Goal: Task Accomplishment & Management: Use online tool/utility

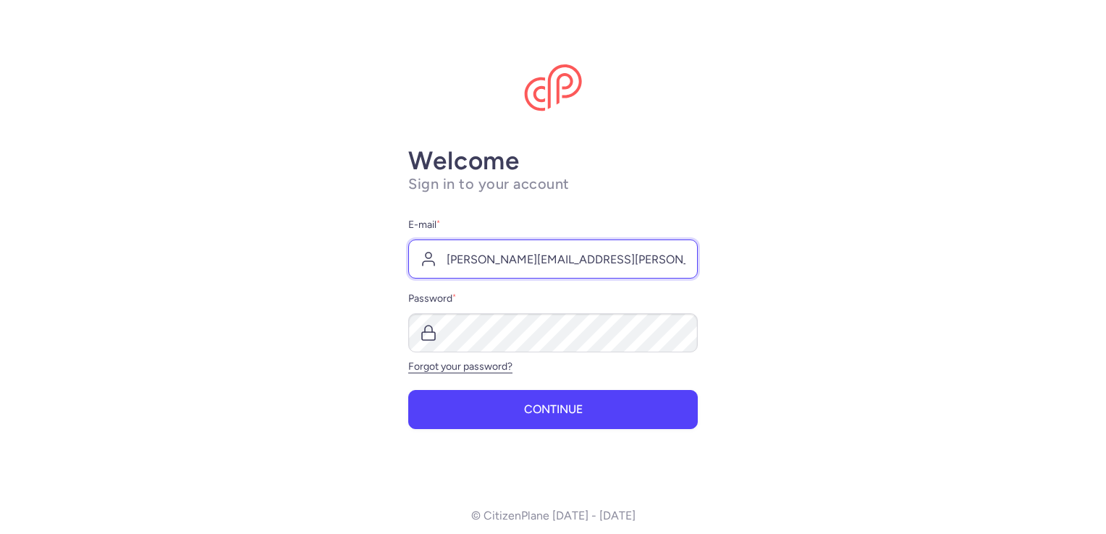
click at [554, 257] on input "[PERSON_NAME][EMAIL_ADDRESS][PERSON_NAME][DOMAIN_NAME]" at bounding box center [553, 259] width 290 height 39
drag, startPoint x: 577, startPoint y: 259, endPoint x: 611, endPoint y: 256, distance: 34.1
click at [577, 259] on input "[PERSON_NAME][EMAIL_ADDRESS][PERSON_NAME][DOMAIN_NAME]" at bounding box center [553, 259] width 290 height 39
type input "[PERSON_NAME][EMAIL_ADDRESS][PERSON_NAME][DOMAIN_NAME]"
click at [408, 390] on button "Continue" at bounding box center [553, 409] width 290 height 39
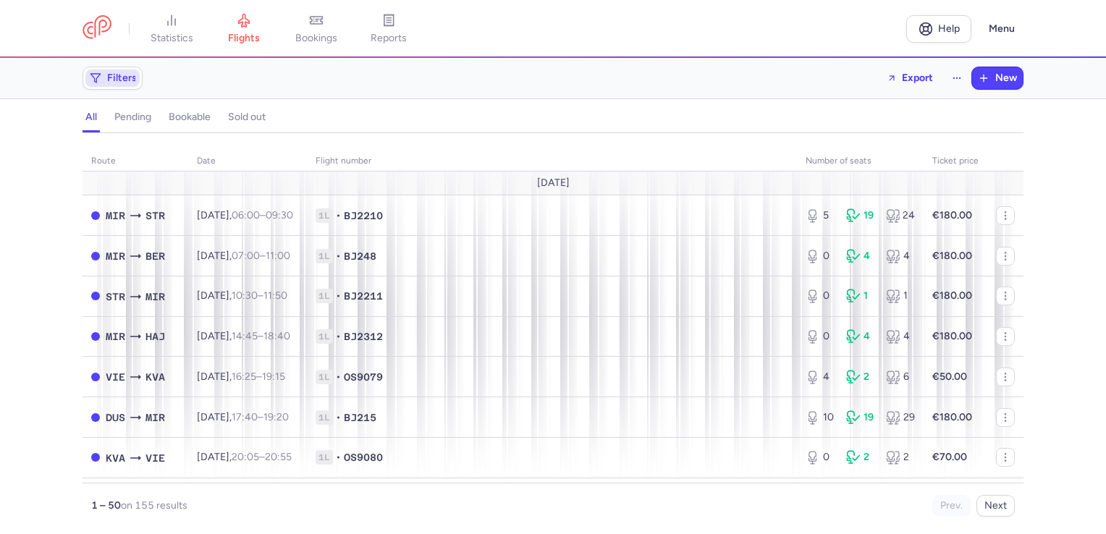
click at [122, 77] on span "Filters" at bounding box center [122, 78] width 30 height 12
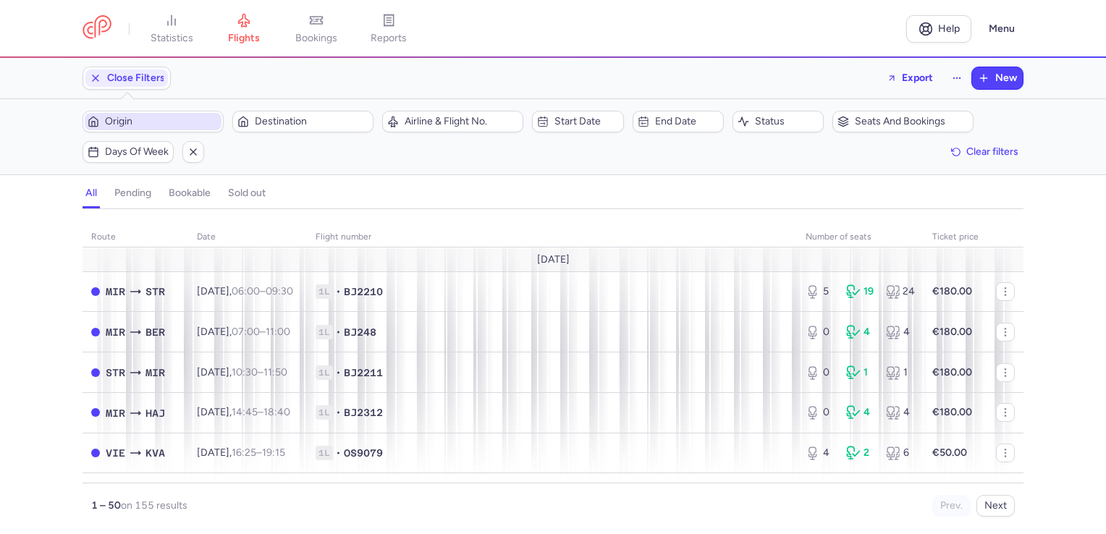
click at [142, 125] on span "Origin" at bounding box center [162, 122] width 114 height 12
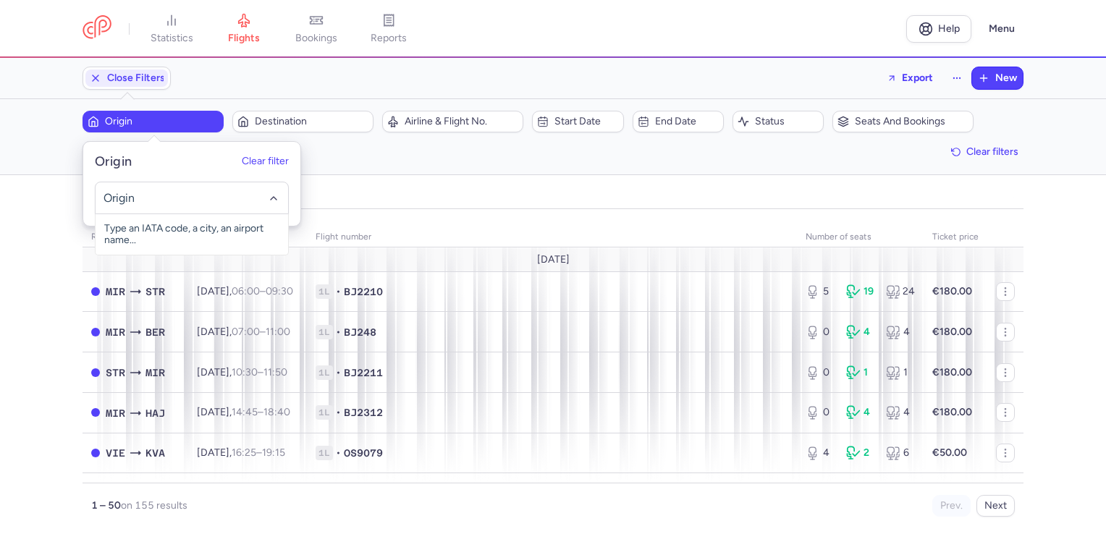
type input "d"
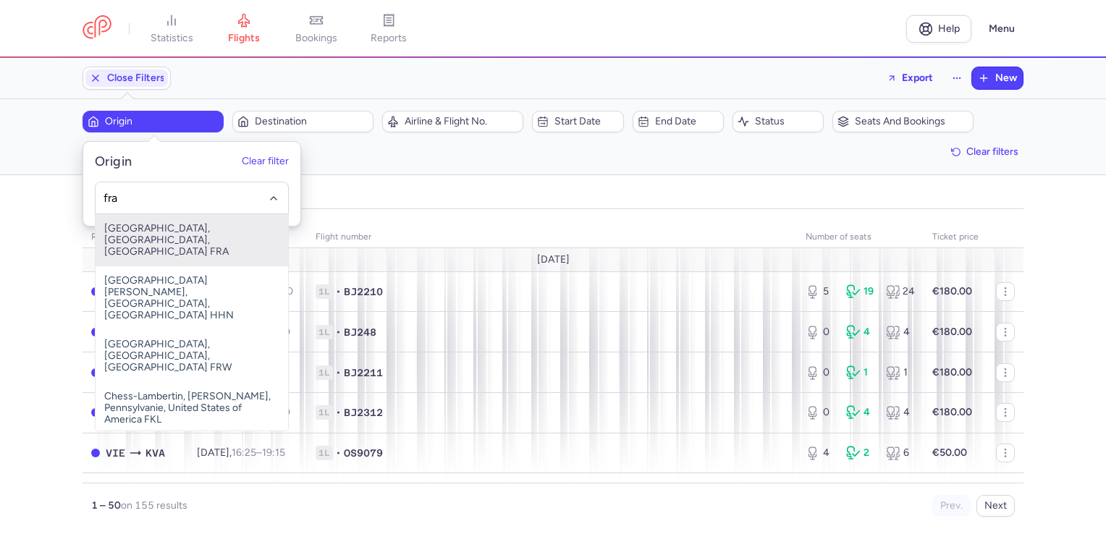
click at [159, 229] on span "[GEOGRAPHIC_DATA], [GEOGRAPHIC_DATA], [GEOGRAPHIC_DATA] FRA" at bounding box center [192, 240] width 193 height 52
type input "fra"
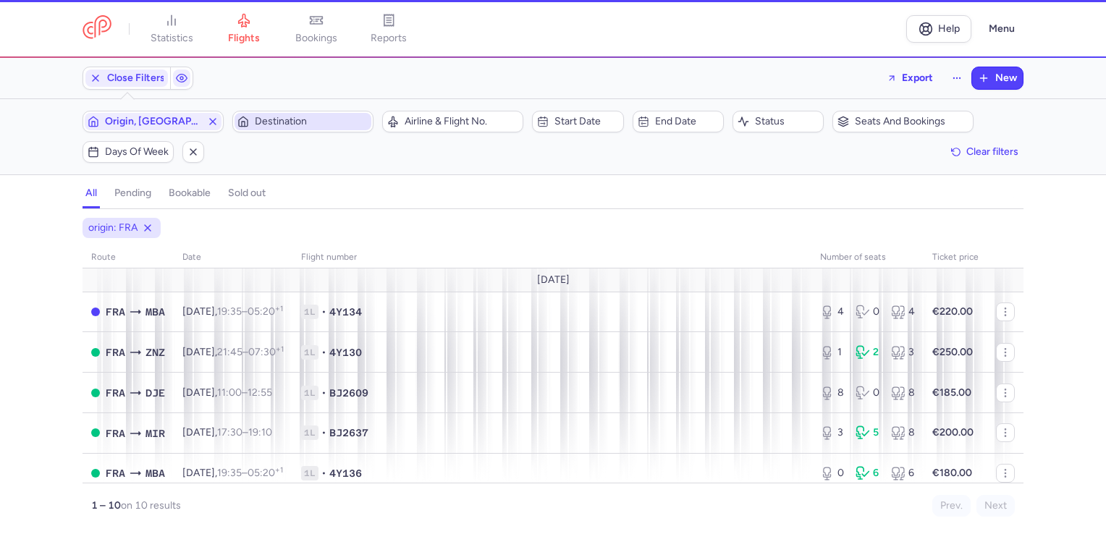
click at [294, 117] on span "Destination" at bounding box center [312, 122] width 114 height 12
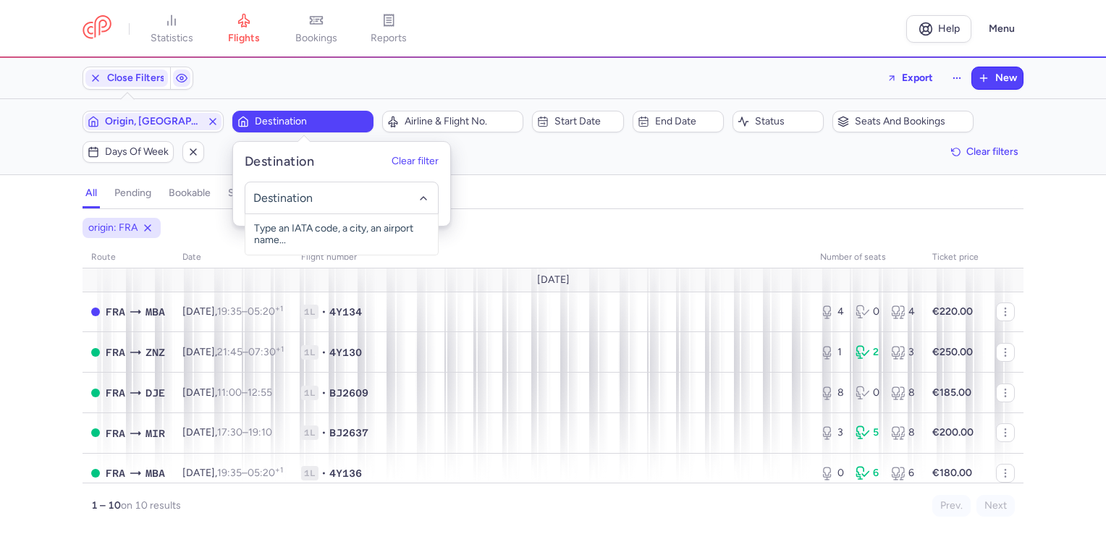
click at [306, 196] on input "-searchbox" at bounding box center [341, 198] width 177 height 16
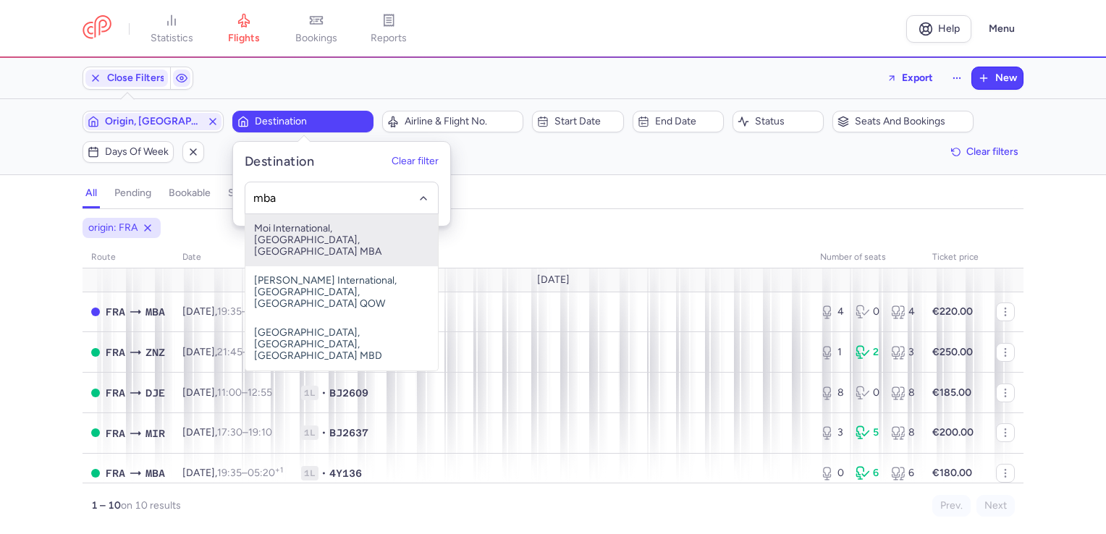
click at [309, 233] on span "Moi International, [GEOGRAPHIC_DATA], [GEOGRAPHIC_DATA] MBA" at bounding box center [341, 240] width 193 height 52
type input "mba"
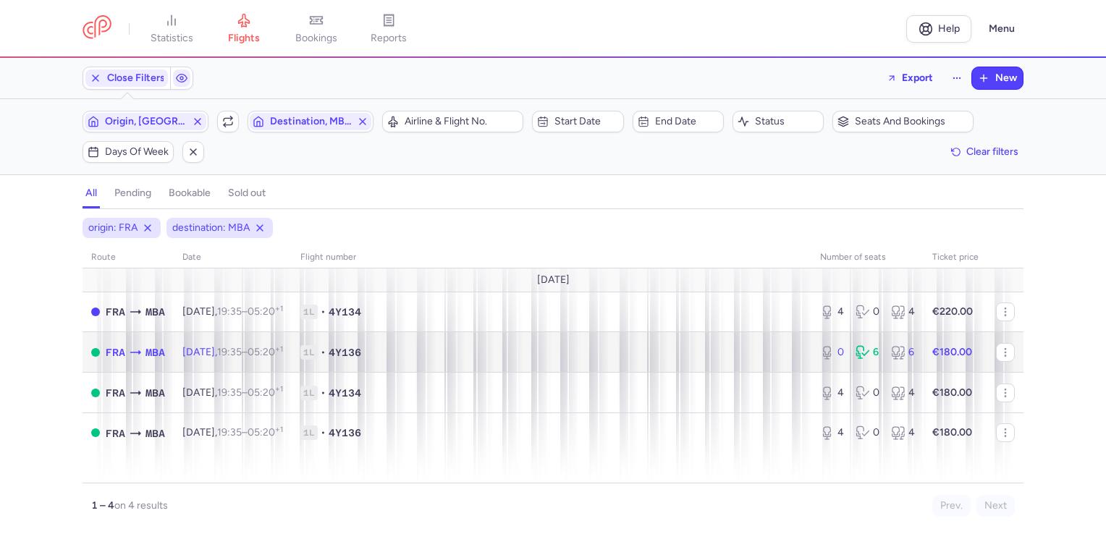
click at [498, 351] on span "1L • 4Y136" at bounding box center [551, 352] width 502 height 14
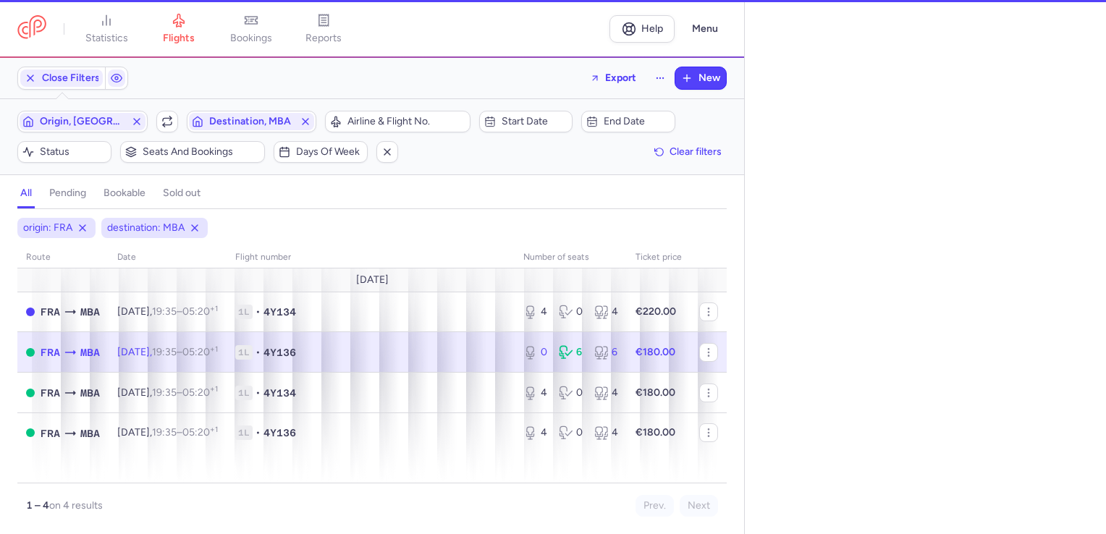
select select "days"
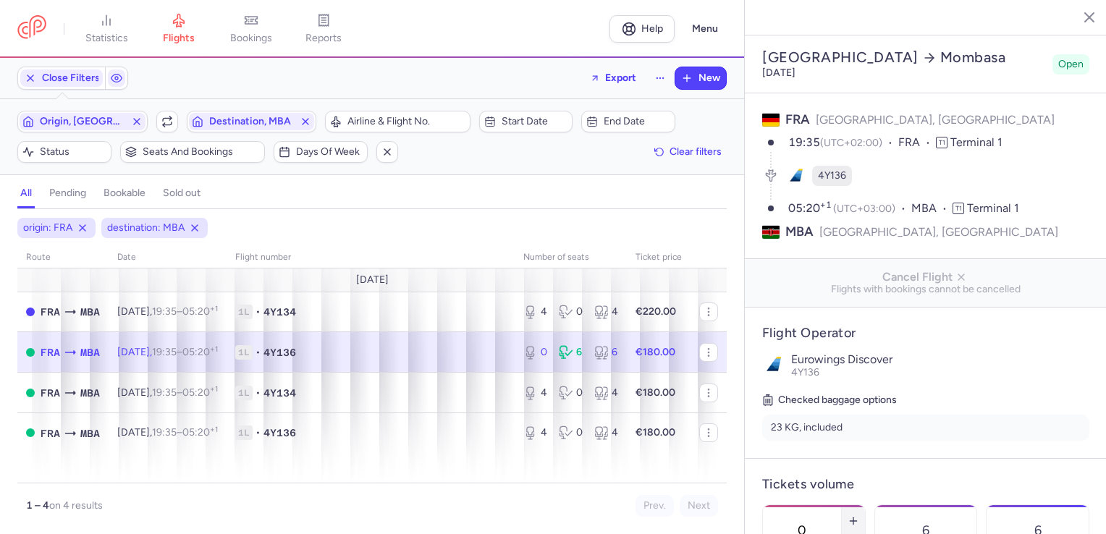
click at [859, 515] on icon "button" at bounding box center [854, 521] width 12 height 12
click at [899, 489] on section "[GEOGRAPHIC_DATA] [DATE] Open FRA [GEOGRAPHIC_DATA], [GEOGRAPHIC_DATA] 19:35 (U…" at bounding box center [926, 267] width 362 height 534
click at [899, 489] on footer "Save changes" at bounding box center [926, 507] width 362 height 56
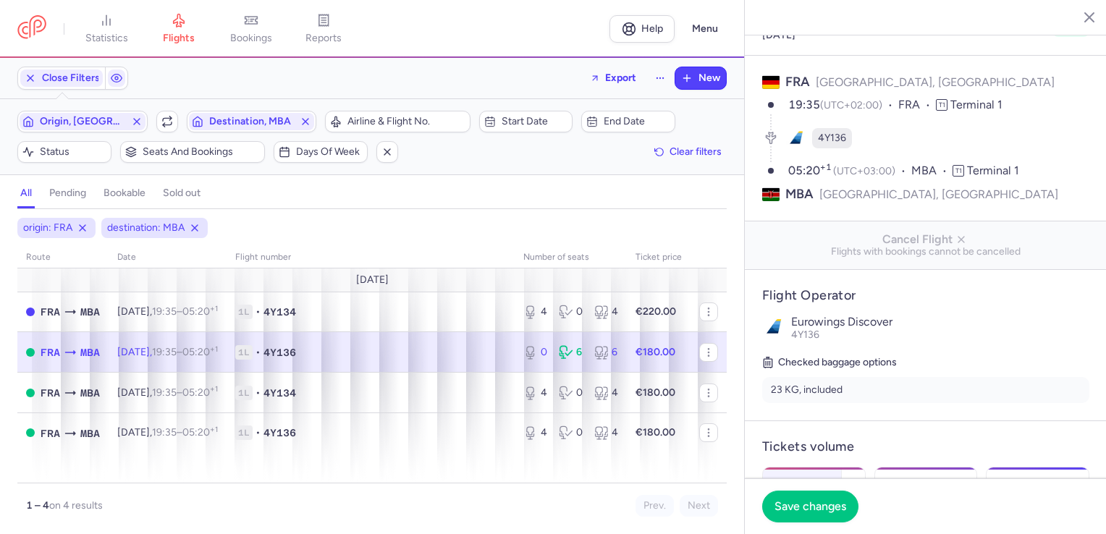
scroll to position [72, 0]
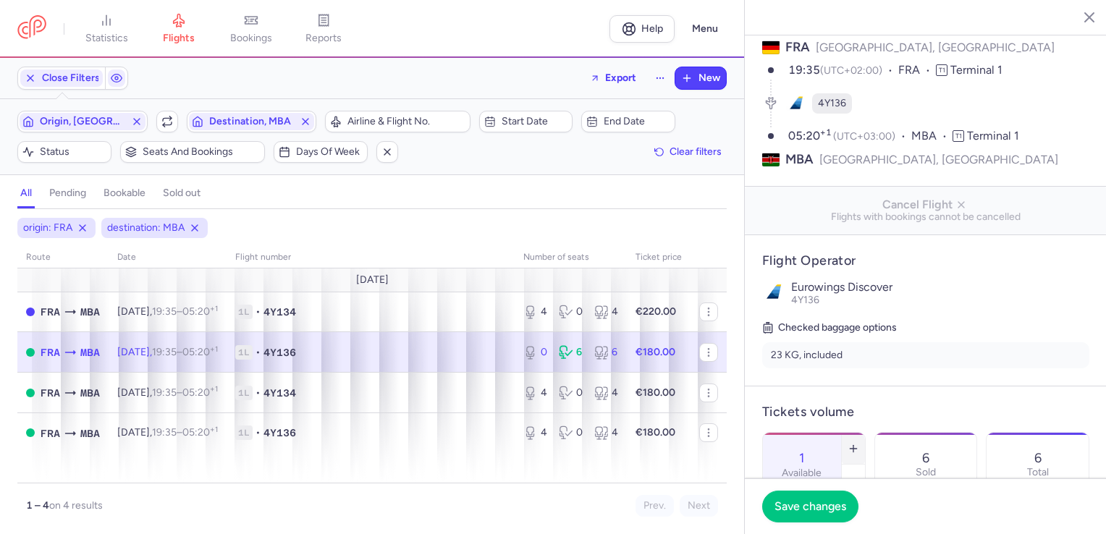
click at [859, 443] on icon "button" at bounding box center [854, 449] width 12 height 12
type input "4"
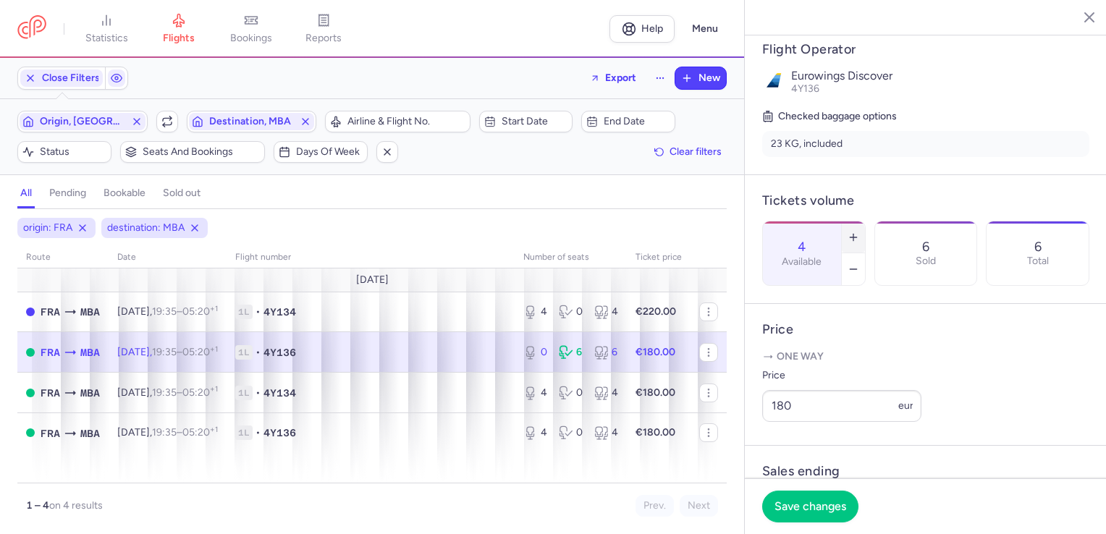
scroll to position [290, 0]
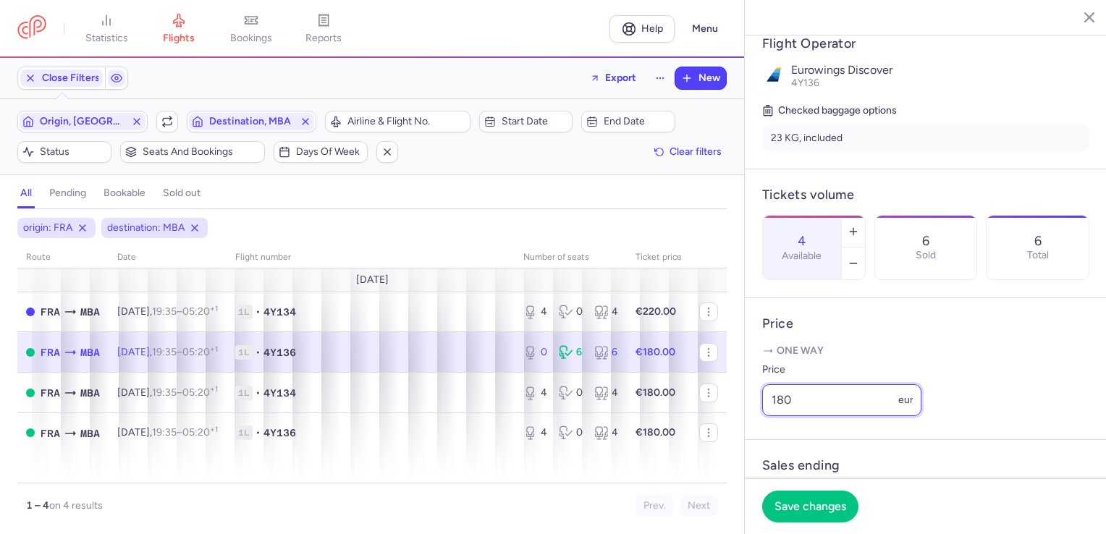
drag, startPoint x: 776, startPoint y: 439, endPoint x: 846, endPoint y: 437, distance: 69.5
click at [844, 416] on input "180" at bounding box center [841, 400] width 159 height 32
type input "150"
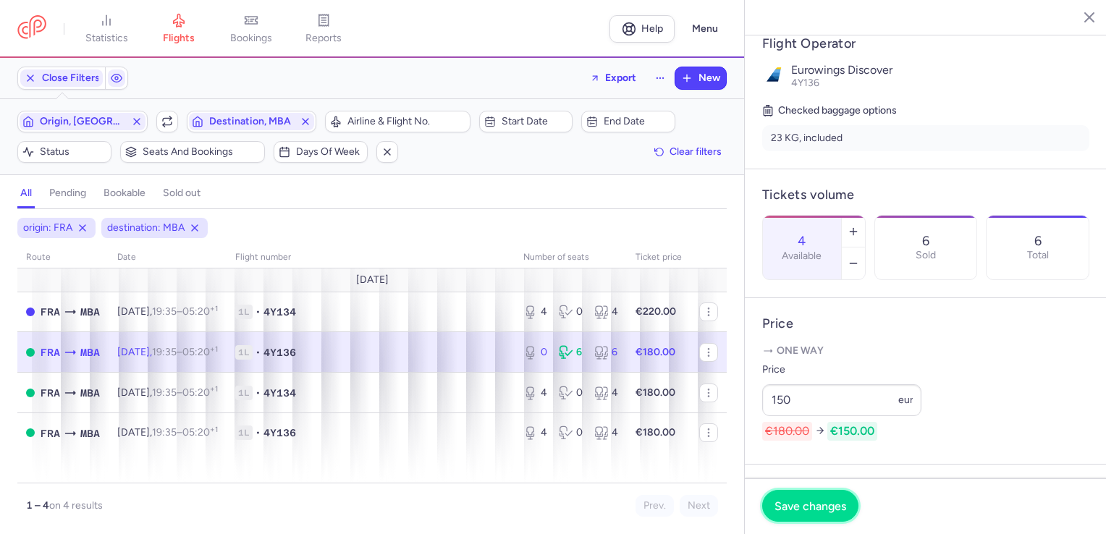
click at [810, 502] on span "Save changes" at bounding box center [811, 505] width 72 height 13
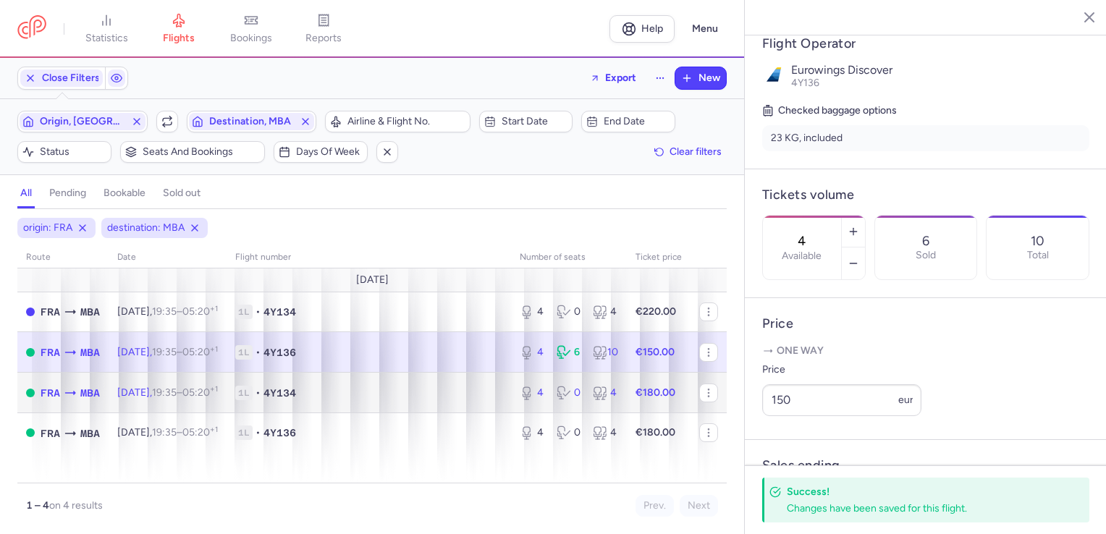
click at [450, 395] on span "1L • 4Y134" at bounding box center [368, 393] width 267 height 14
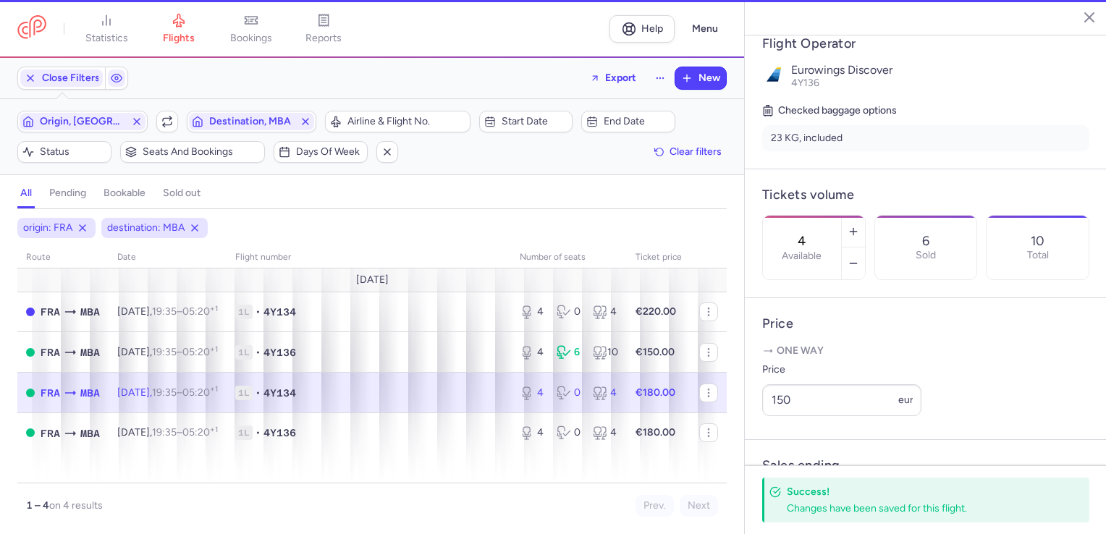
scroll to position [278, 0]
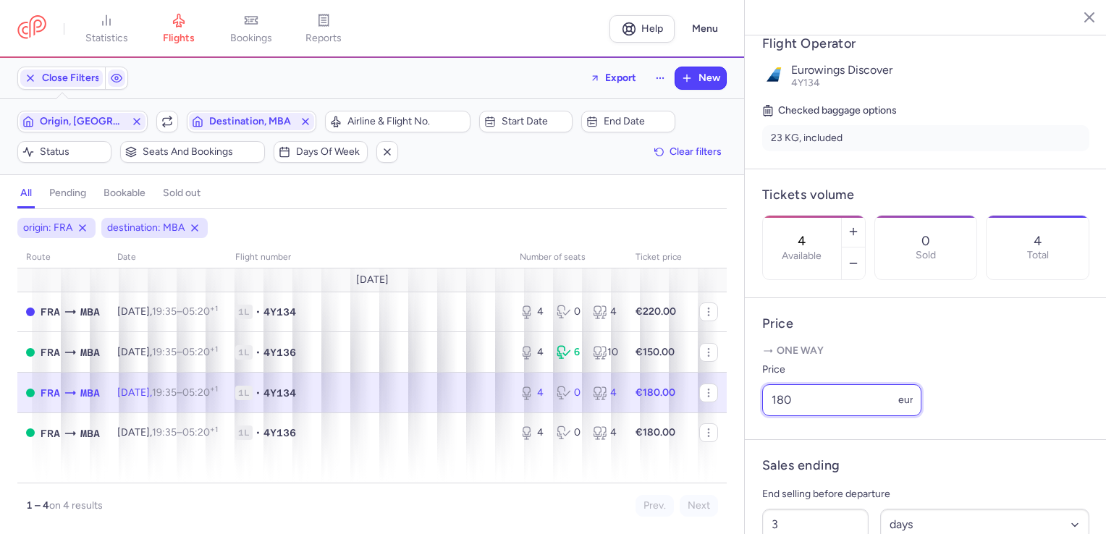
drag, startPoint x: 776, startPoint y: 437, endPoint x: 857, endPoint y: 449, distance: 82.0
click at [856, 416] on input "180" at bounding box center [841, 400] width 159 height 32
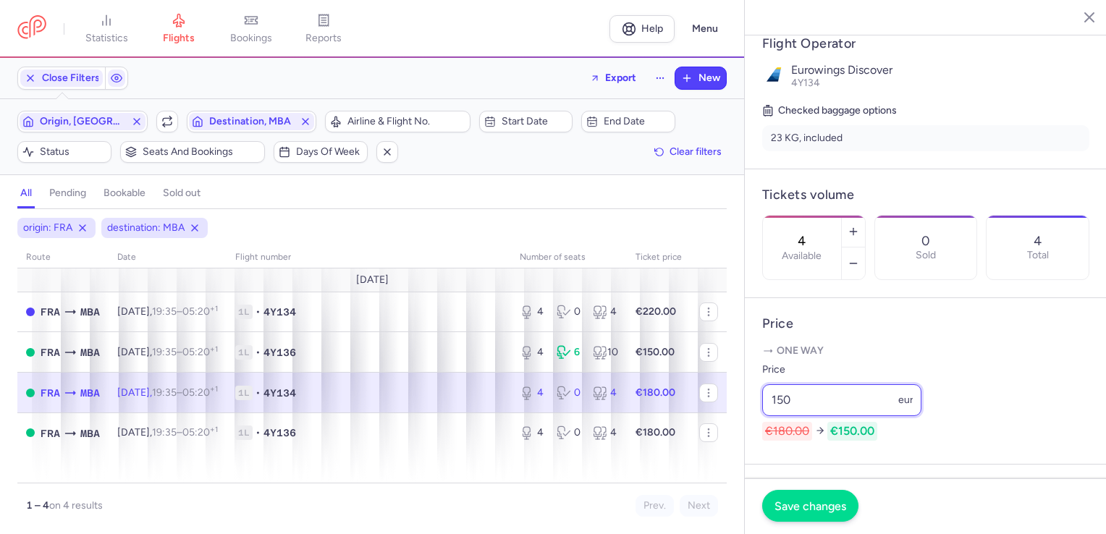
type input "150"
click at [806, 499] on span "Save changes" at bounding box center [811, 505] width 72 height 13
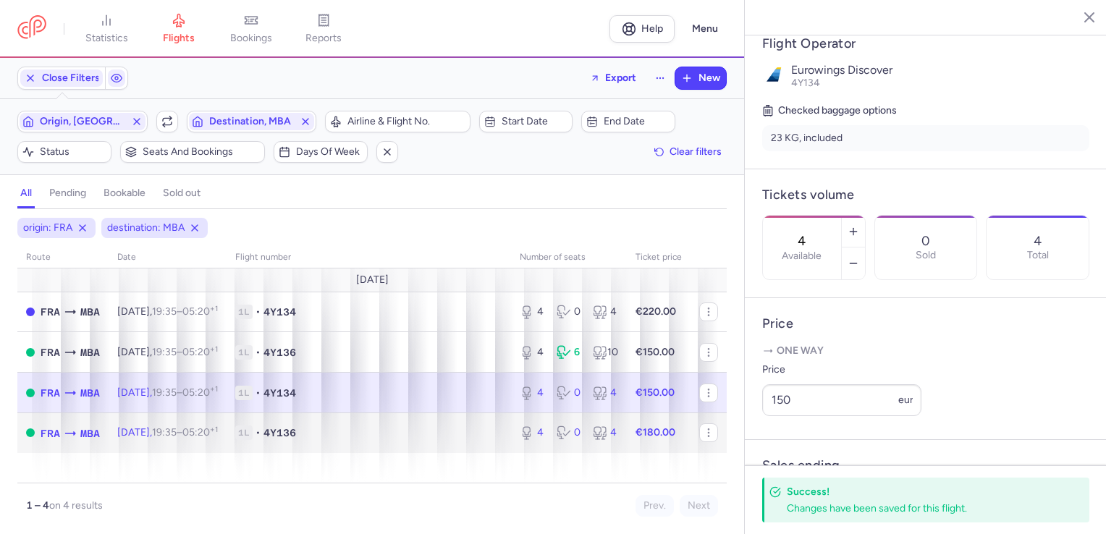
click at [484, 432] on span "1L • 4Y136" at bounding box center [368, 433] width 267 height 14
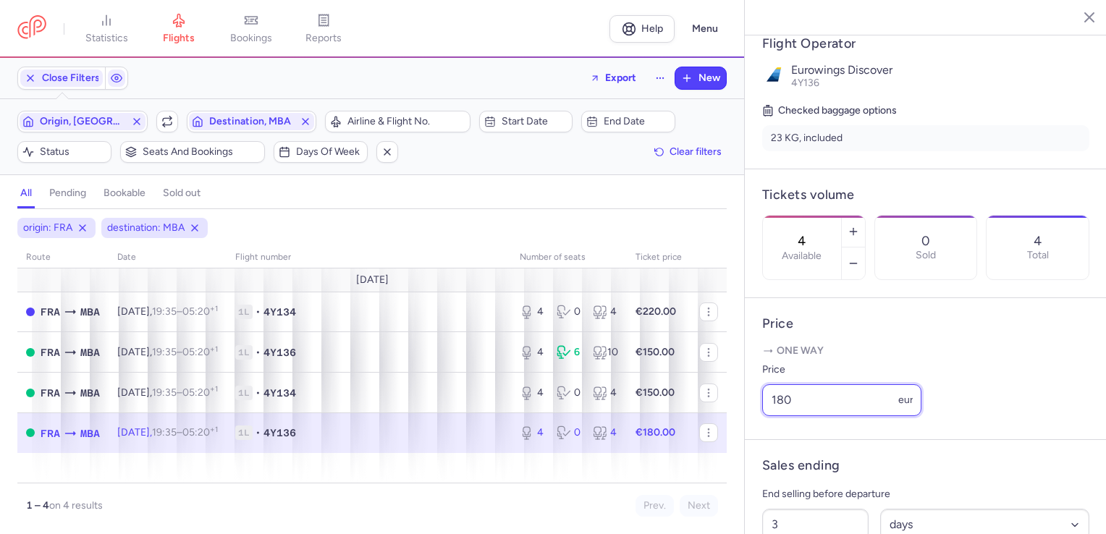
drag, startPoint x: 782, startPoint y: 439, endPoint x: 810, endPoint y: 442, distance: 28.5
click at [806, 416] on input "180" at bounding box center [841, 400] width 159 height 32
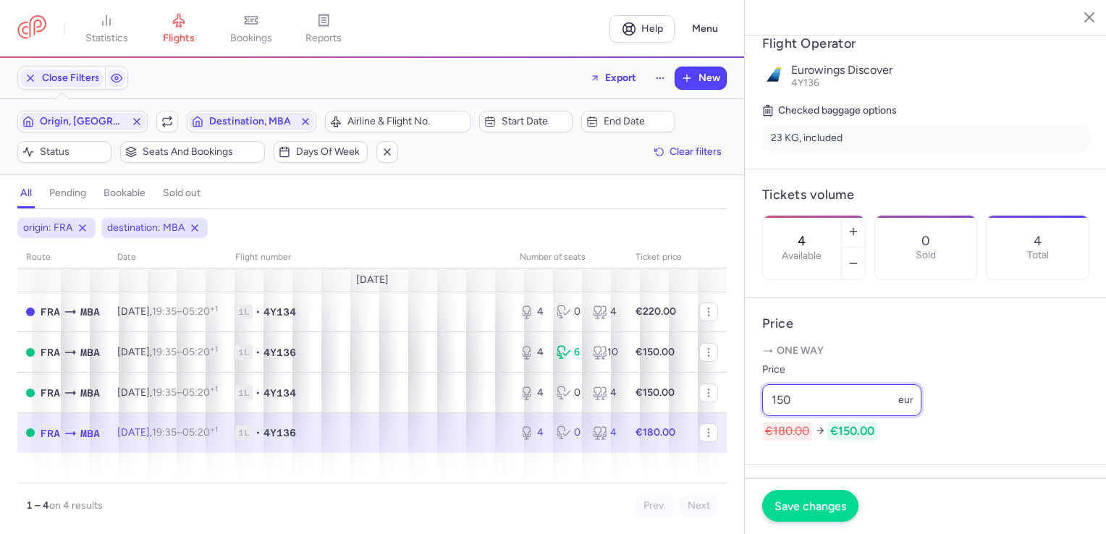
type input "150"
click at [815, 499] on span "Save changes" at bounding box center [811, 505] width 72 height 13
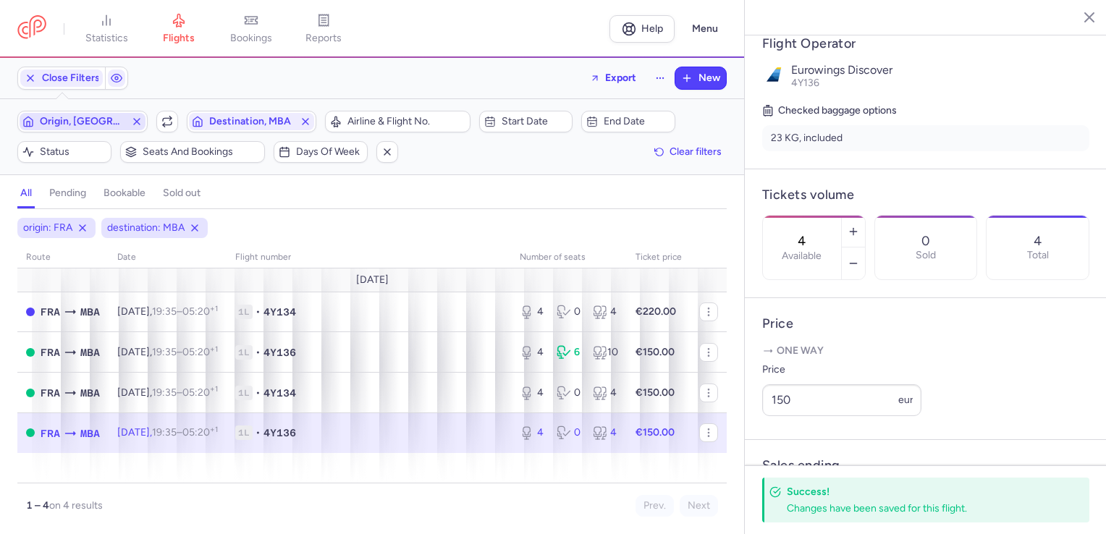
click at [134, 120] on icon "button" at bounding box center [137, 122] width 12 height 12
click at [308, 123] on icon "button" at bounding box center [306, 122] width 12 height 12
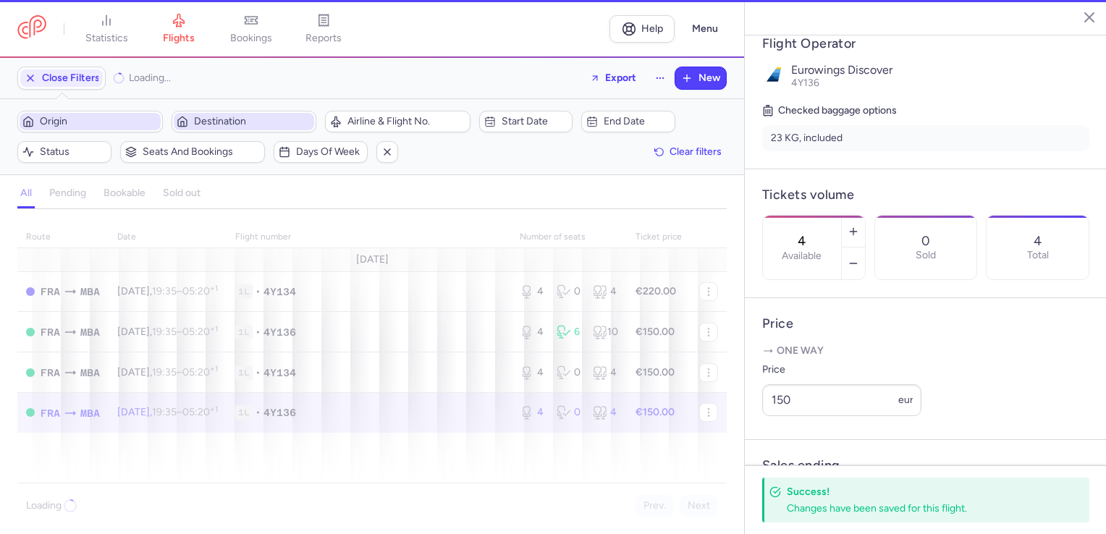
click at [98, 117] on span "Origin" at bounding box center [99, 122] width 118 height 12
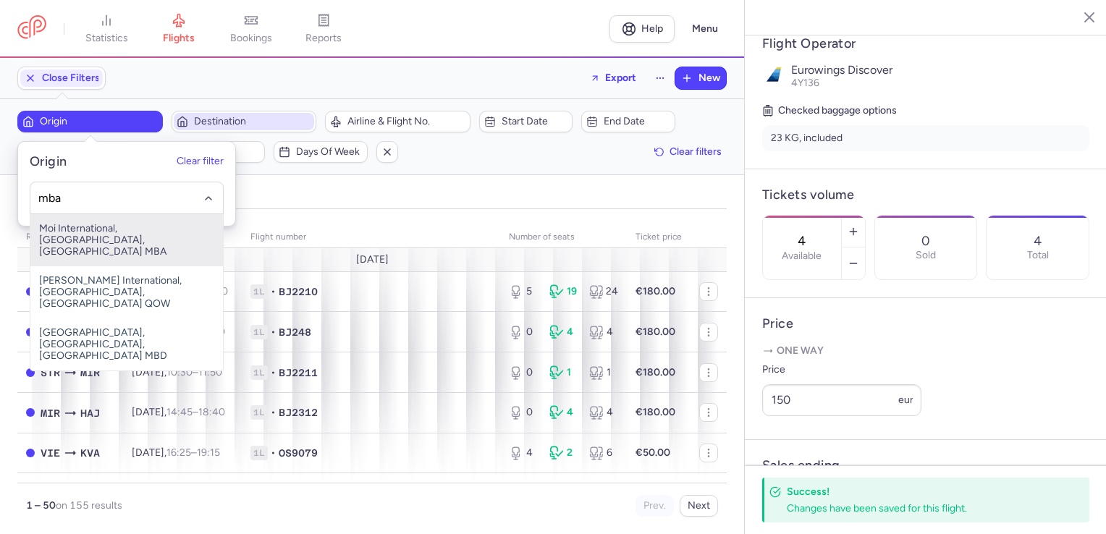
click at [102, 227] on span "Moi International, [GEOGRAPHIC_DATA], [GEOGRAPHIC_DATA] MBA" at bounding box center [126, 240] width 193 height 52
type input "mba"
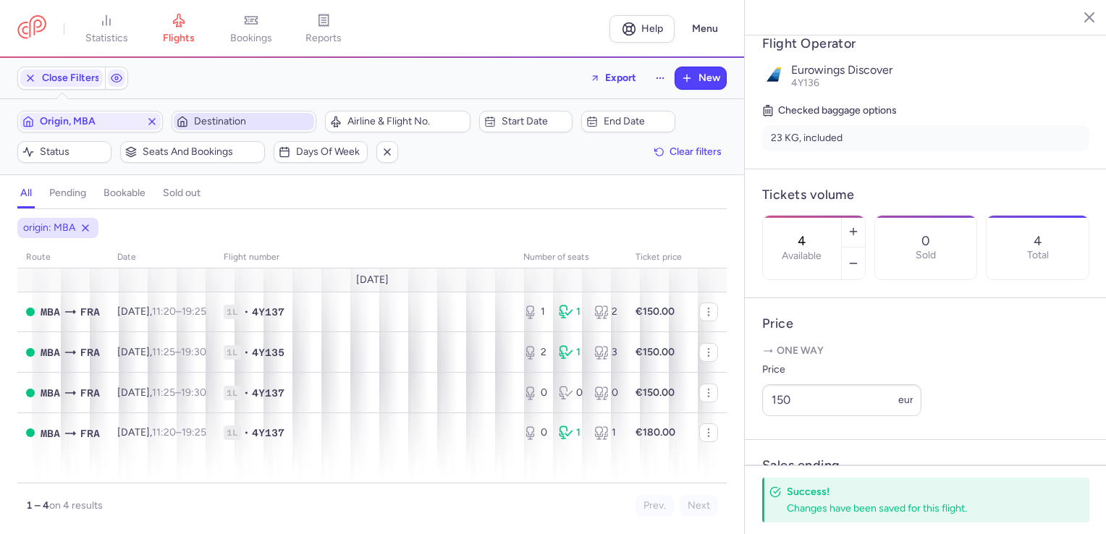
click at [211, 122] on span "Destination" at bounding box center [253, 122] width 118 height 12
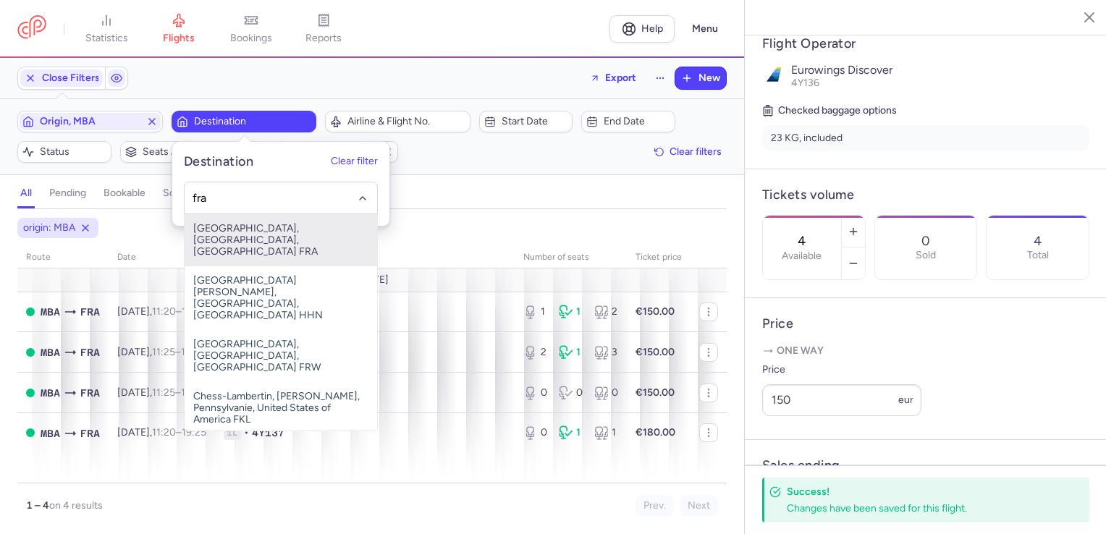
click at [237, 232] on span "[GEOGRAPHIC_DATA], [GEOGRAPHIC_DATA], [GEOGRAPHIC_DATA] FRA" at bounding box center [281, 240] width 193 height 52
type input "fra"
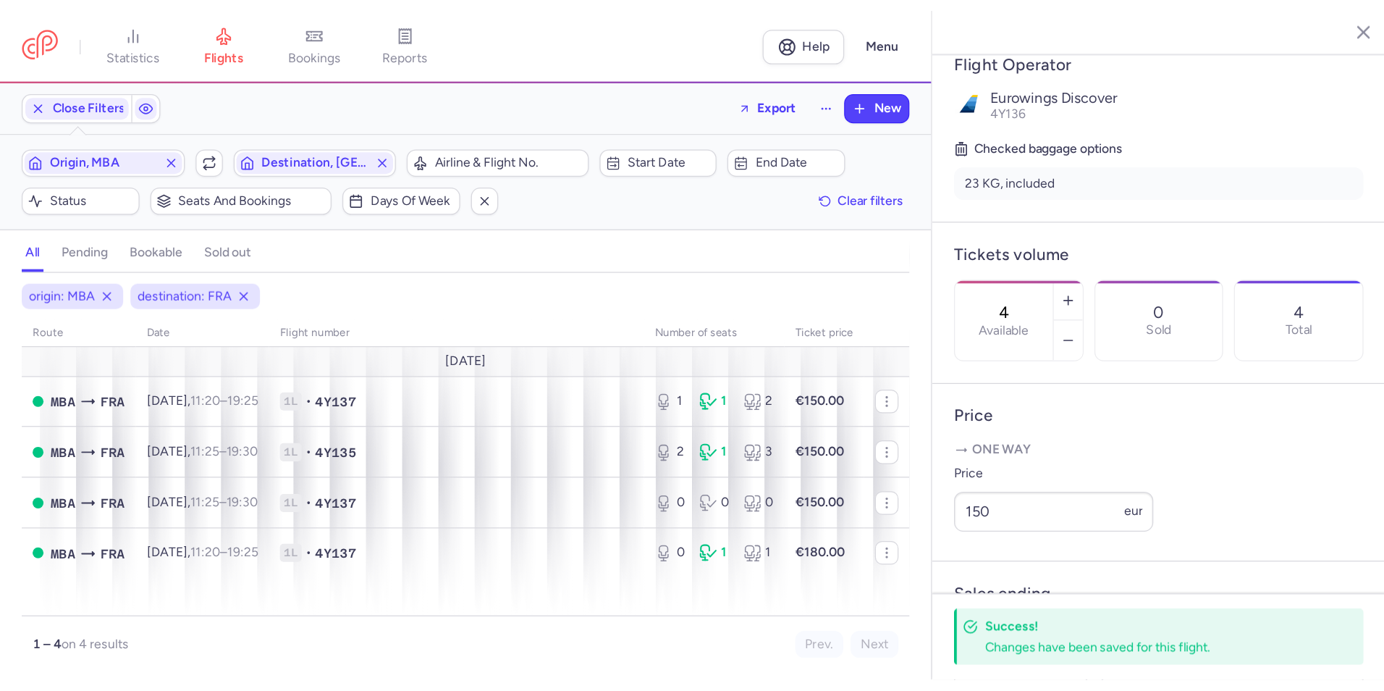
scroll to position [278, 0]
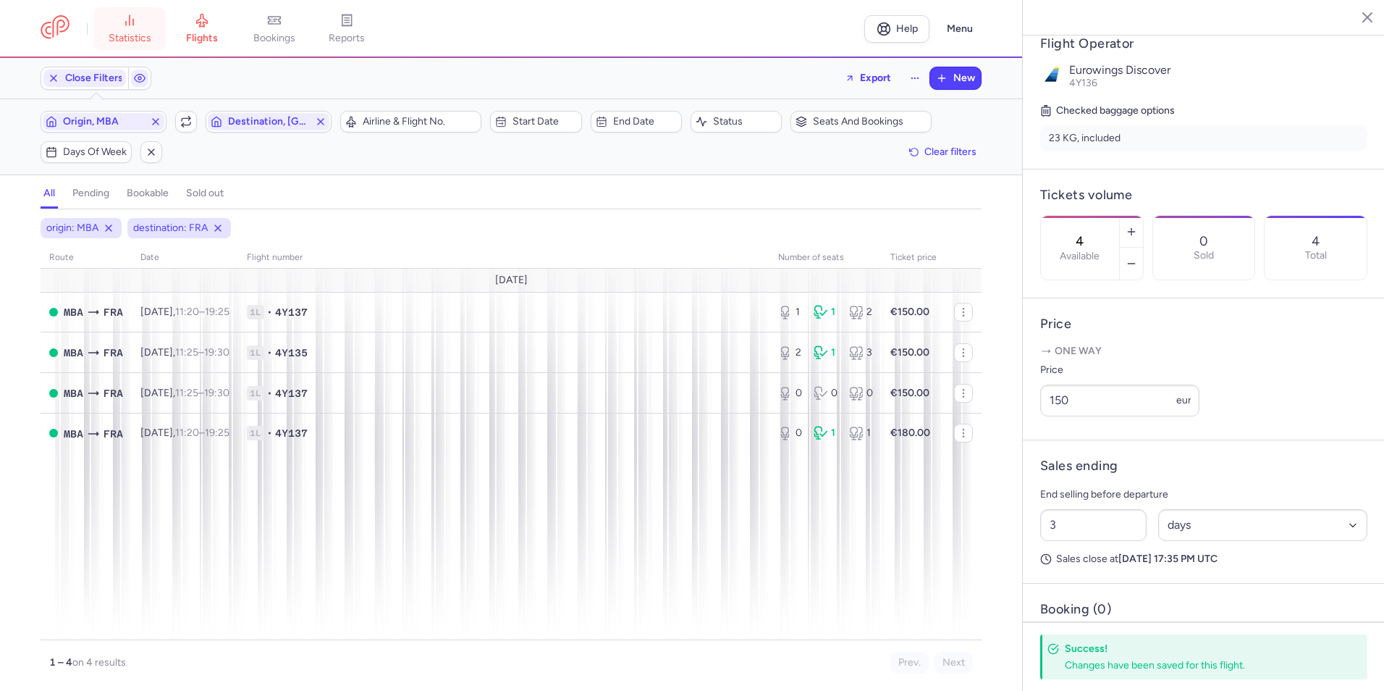
click at [130, 30] on link "statistics" at bounding box center [129, 29] width 72 height 32
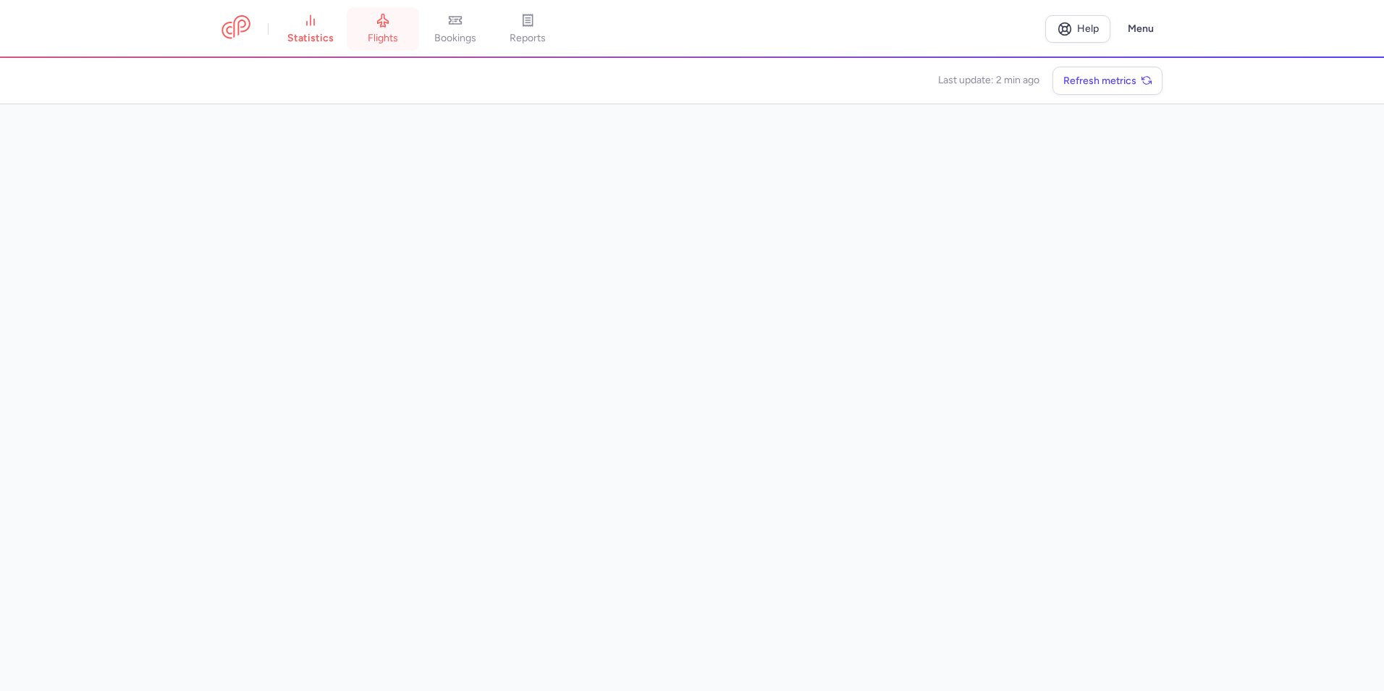
click at [398, 25] on link "flights" at bounding box center [383, 29] width 72 height 32
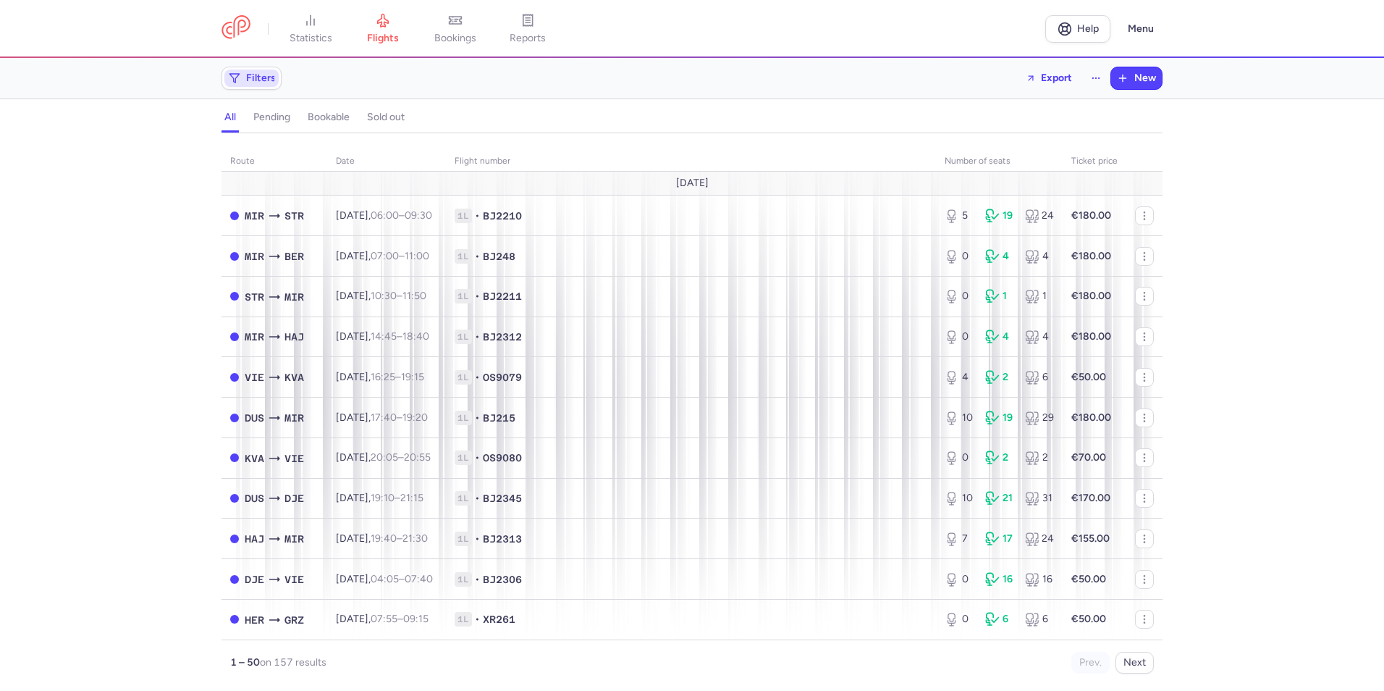
click at [245, 79] on span "Filters" at bounding box center [251, 77] width 54 height 17
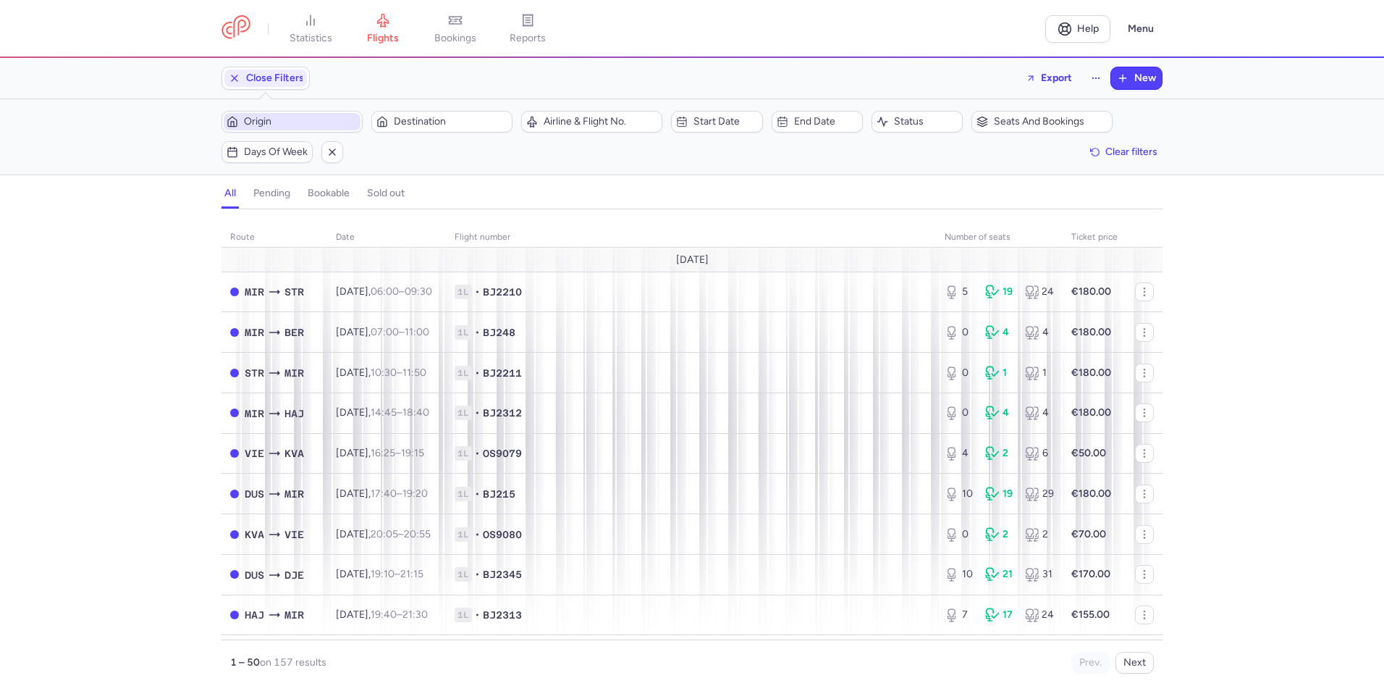
click at [276, 122] on span "Origin" at bounding box center [301, 122] width 114 height 12
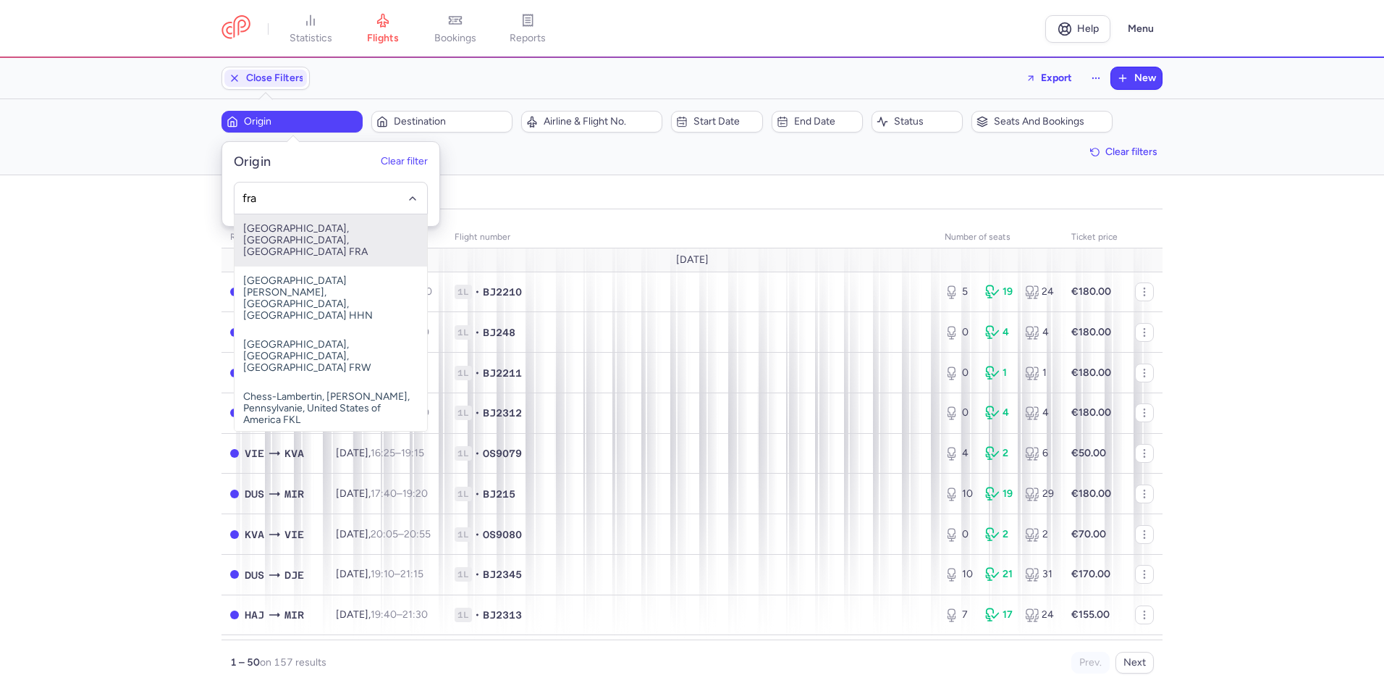
click at [276, 224] on span "[GEOGRAPHIC_DATA], [GEOGRAPHIC_DATA], [GEOGRAPHIC_DATA] FRA" at bounding box center [331, 240] width 193 height 52
type input "fra"
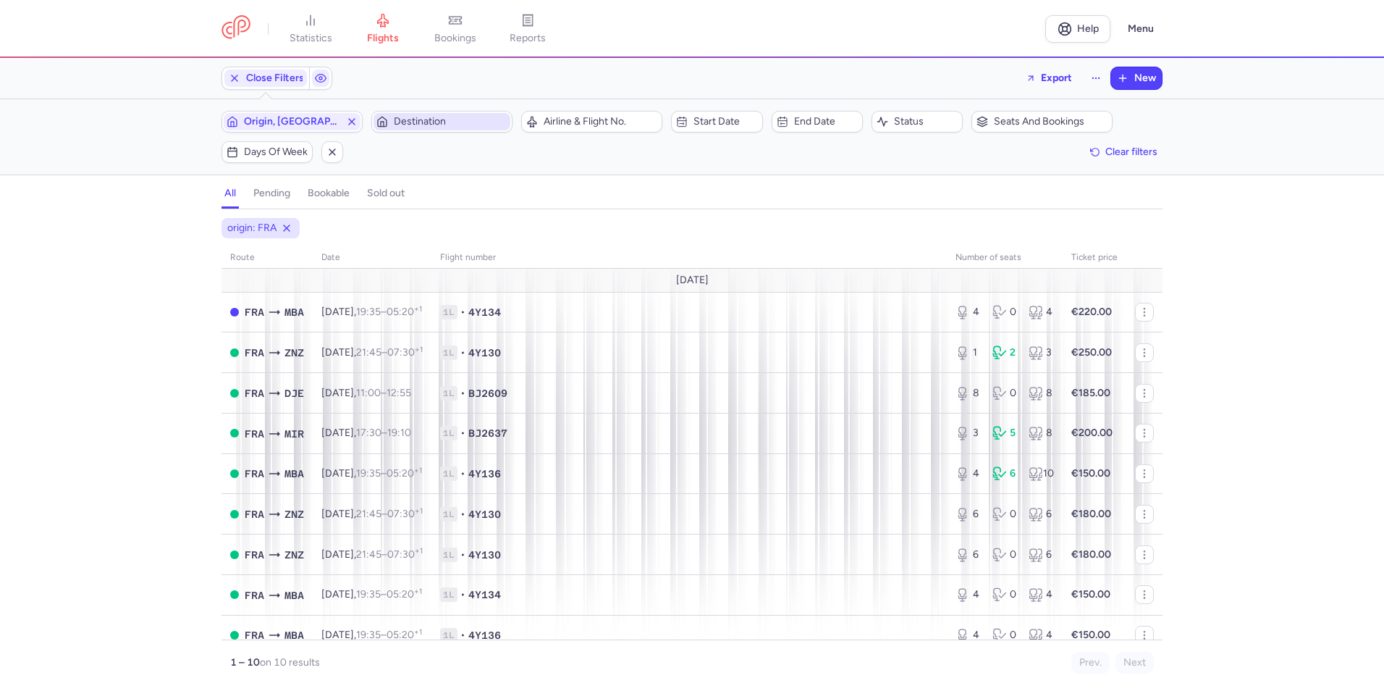
click at [444, 126] on span "Destination" at bounding box center [451, 122] width 114 height 12
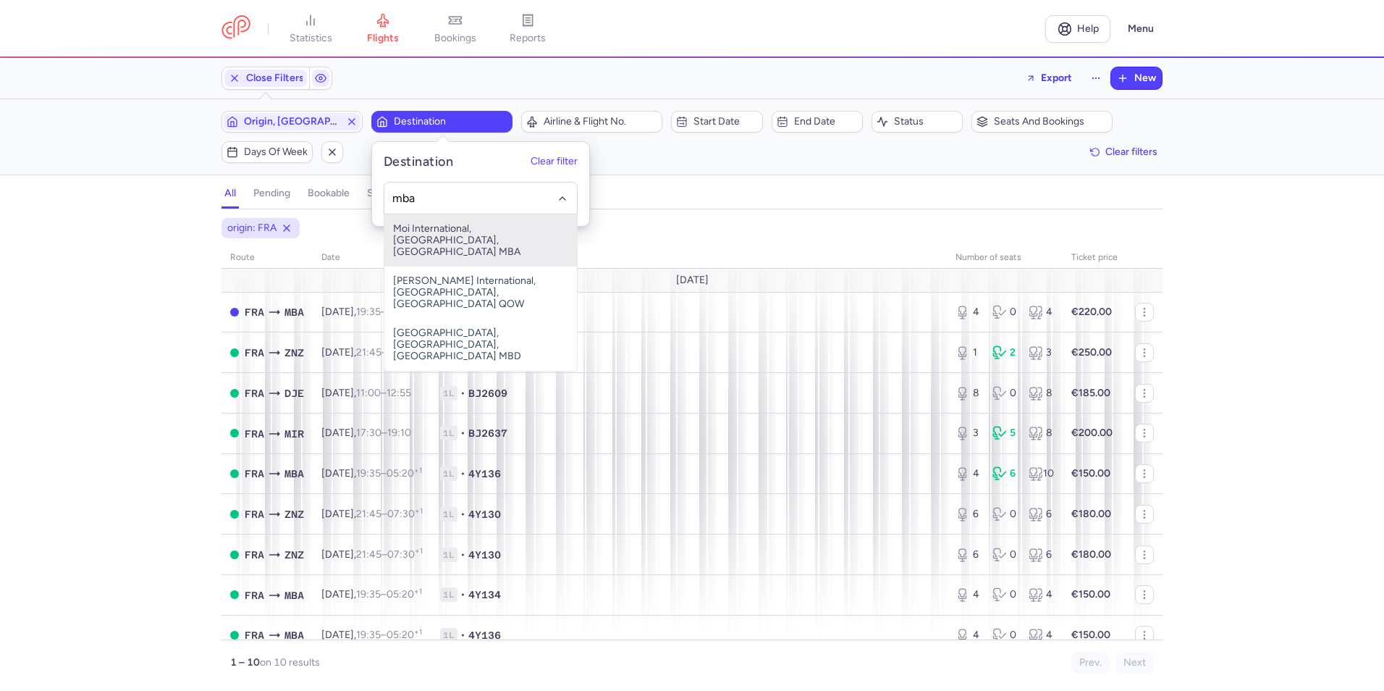
click at [439, 229] on span "Moi International, [GEOGRAPHIC_DATA], [GEOGRAPHIC_DATA] MBA" at bounding box center [480, 240] width 193 height 52
type input "mba"
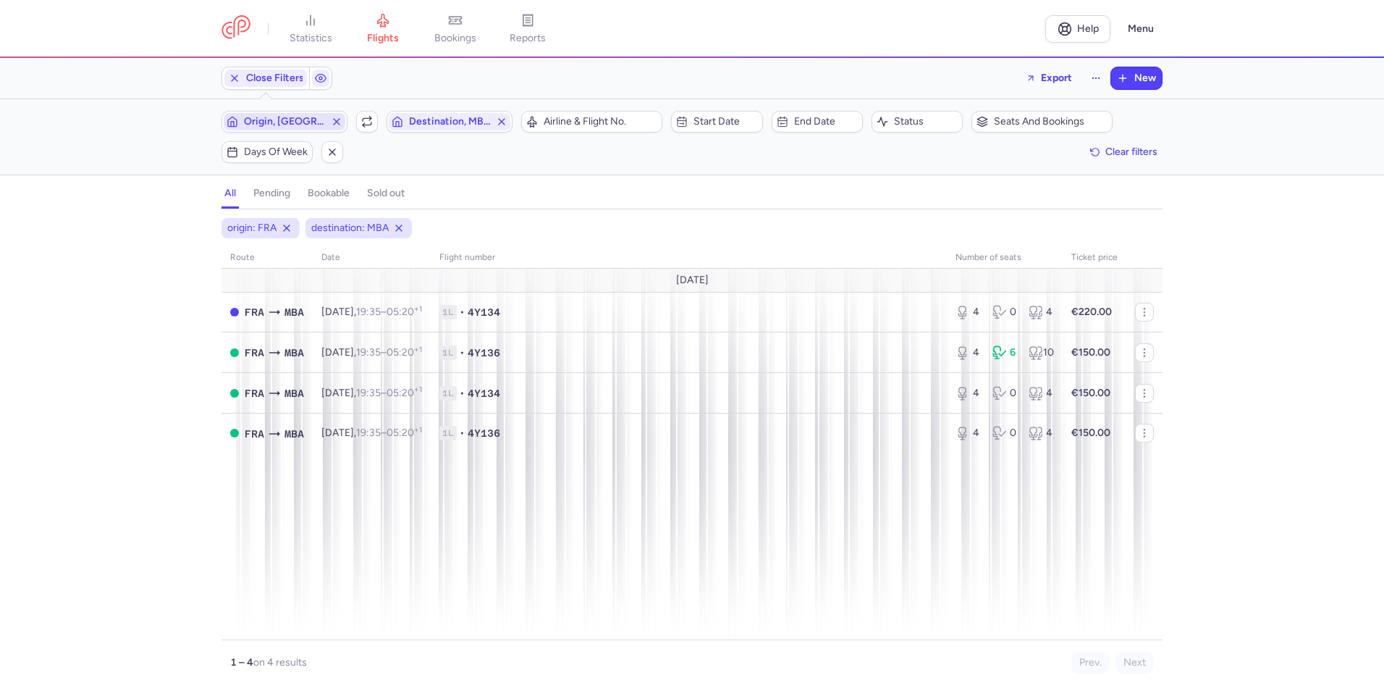
click at [283, 125] on span "Origin, [GEOGRAPHIC_DATA]" at bounding box center [284, 122] width 81 height 12
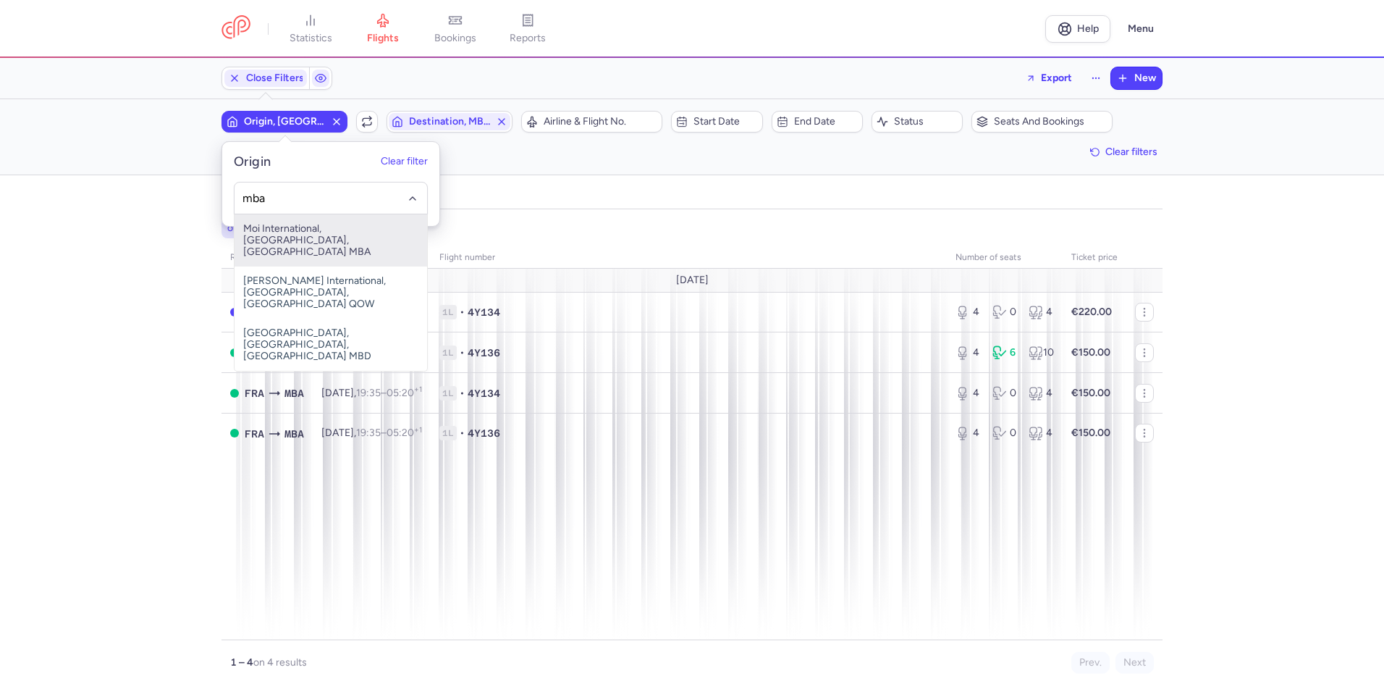
click at [300, 232] on span "Moi International, [GEOGRAPHIC_DATA], [GEOGRAPHIC_DATA] MBA" at bounding box center [331, 240] width 193 height 52
type input "mba"
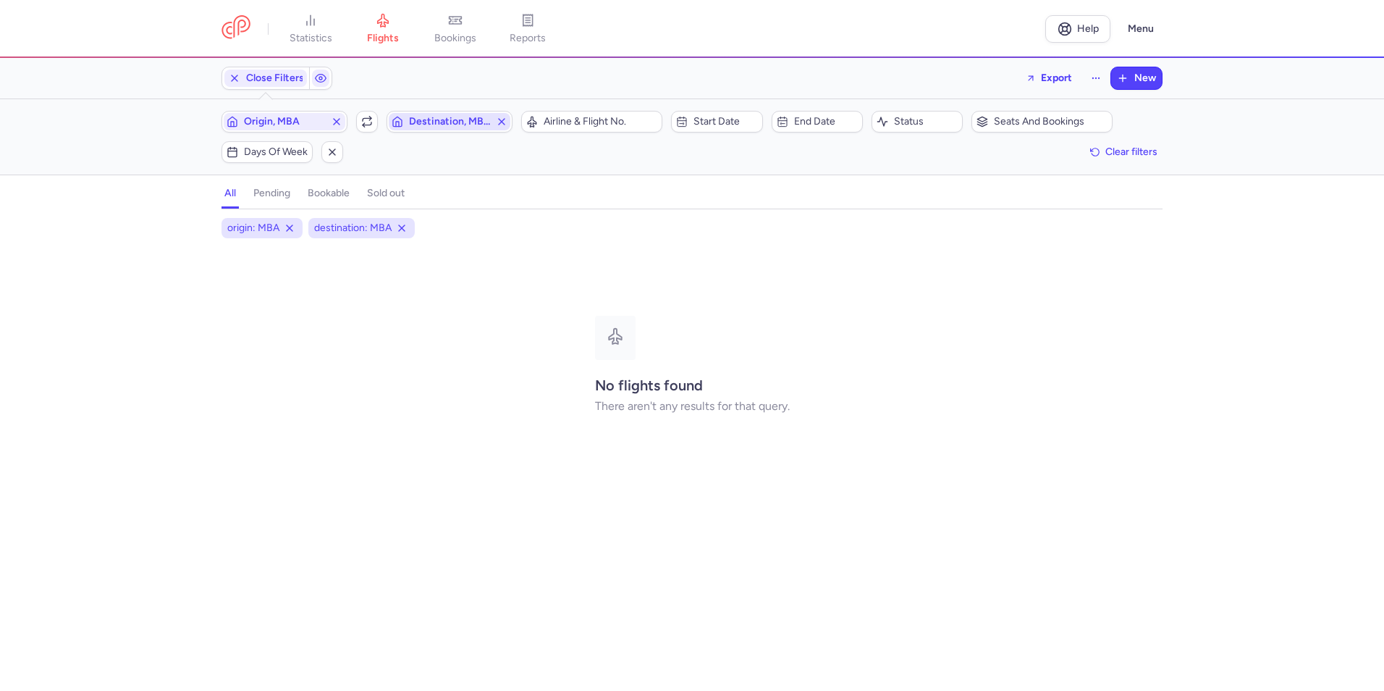
click at [431, 118] on span "Destination, MBA" at bounding box center [449, 122] width 81 height 12
click at [439, 196] on input "-searchbox" at bounding box center [496, 198] width 177 height 16
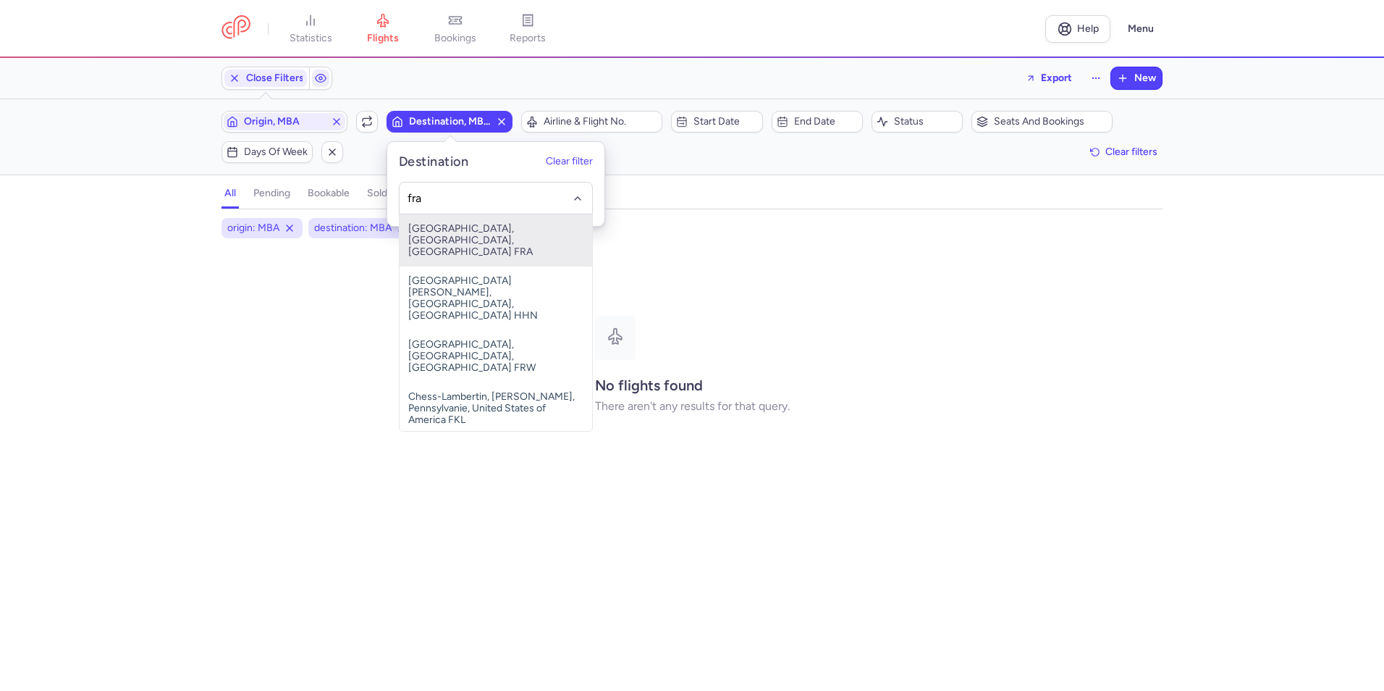
click at [477, 233] on span "[GEOGRAPHIC_DATA], [GEOGRAPHIC_DATA], [GEOGRAPHIC_DATA] FRA" at bounding box center [496, 240] width 193 height 52
type input "fra"
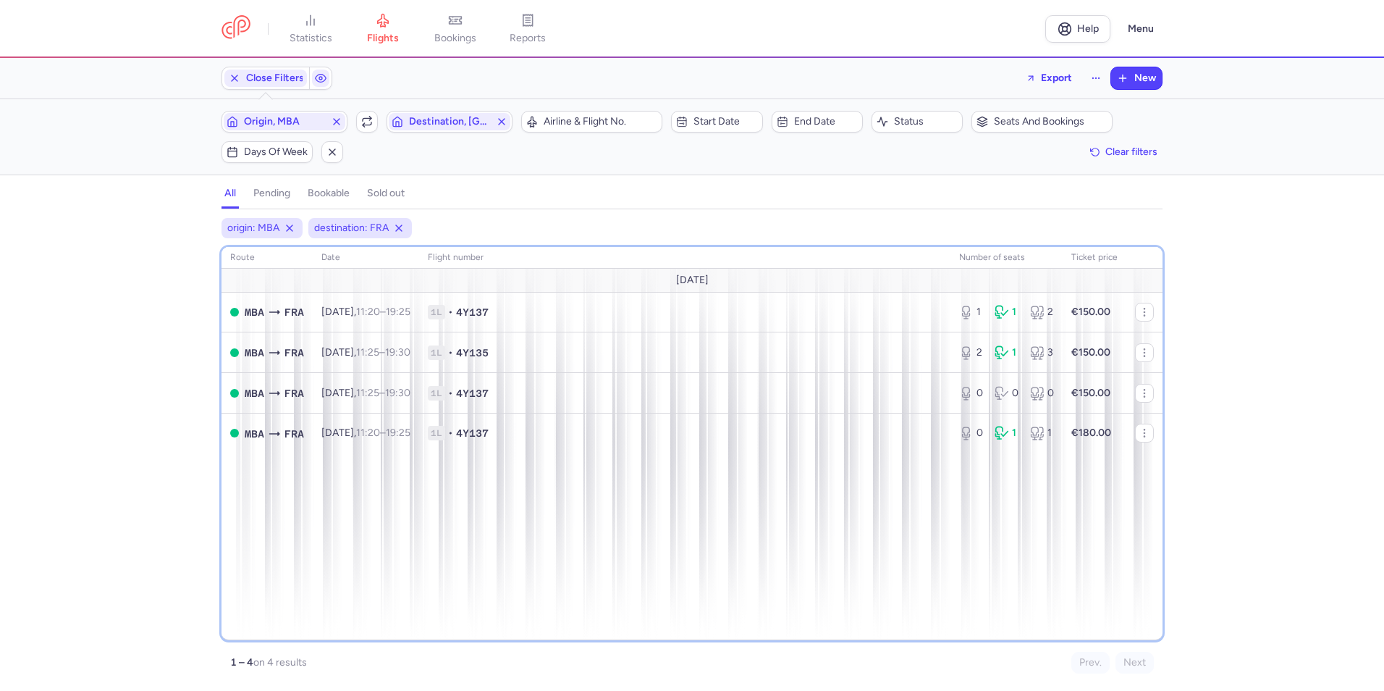
click at [1072, 534] on div "route date Flight number number of seats Ticket price [DATE] MBA FRA [DATE] 11:…" at bounding box center [692, 443] width 941 height 393
